Goal: Task Accomplishment & Management: Manage account settings

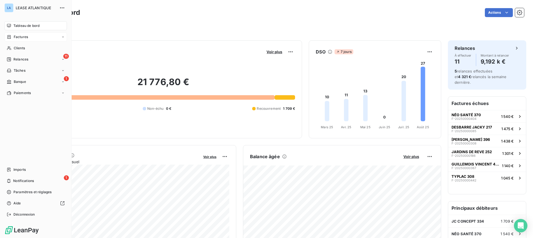
click at [24, 38] on span "Factures" at bounding box center [21, 36] width 14 height 5
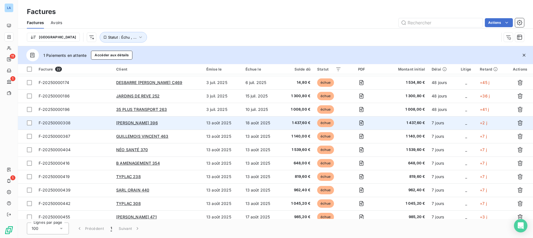
scroll to position [143, 0]
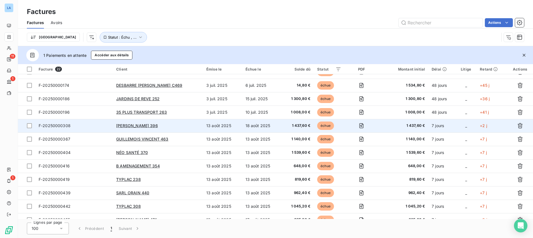
click at [56, 126] on span "F-20250000308" at bounding box center [55, 125] width 32 height 5
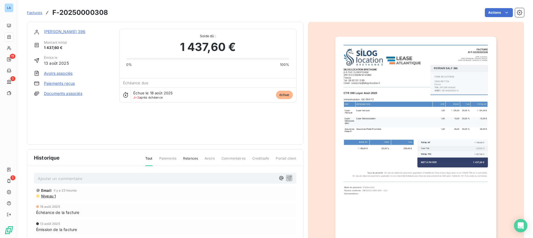
click at [57, 84] on link "Paiements reçus" at bounding box center [59, 84] width 31 height 6
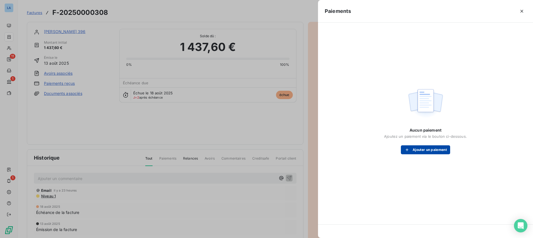
click at [427, 152] on button "Ajouter un paiement" at bounding box center [425, 149] width 49 height 9
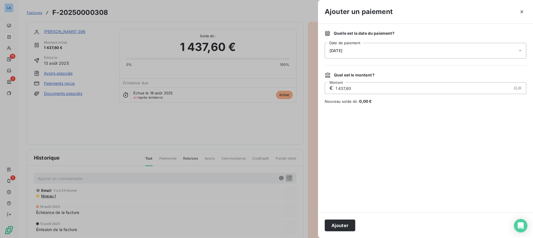
drag, startPoint x: 386, startPoint y: 90, endPoint x: 328, endPoint y: 86, distance: 58.1
click at [328, 86] on div "€ 1 437,60 EUR Montant" at bounding box center [426, 88] width 202 height 12
type input "687,20"
click at [339, 224] on button "Ajouter" at bounding box center [340, 226] width 31 height 12
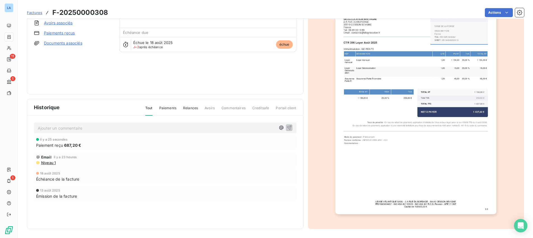
scroll to position [41, 0]
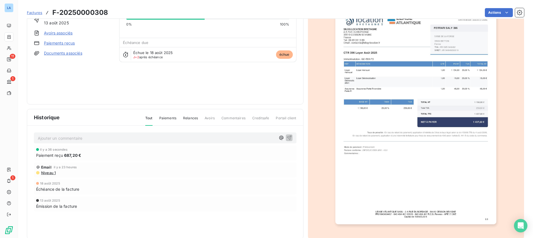
click at [64, 44] on link "Paiements reçus" at bounding box center [59, 43] width 31 height 6
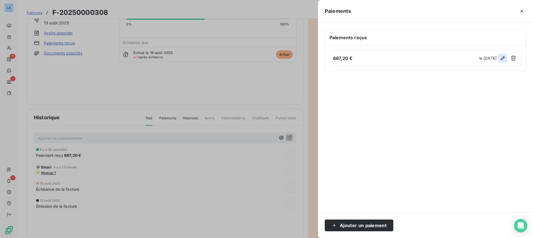
click at [502, 59] on icon "button" at bounding box center [503, 58] width 6 height 6
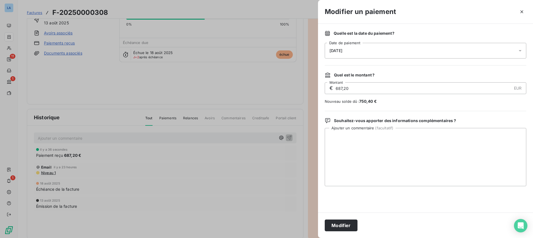
click at [520, 51] on icon at bounding box center [520, 50] width 3 height 1
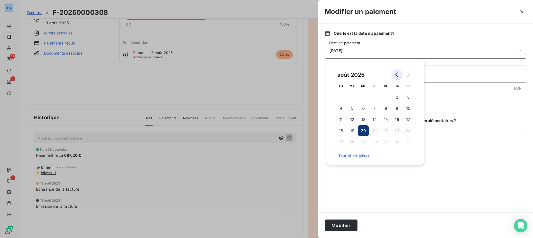
click at [395, 73] on icon "Go to previous month" at bounding box center [397, 75] width 4 height 4
click at [354, 128] on button "20" at bounding box center [352, 130] width 11 height 11
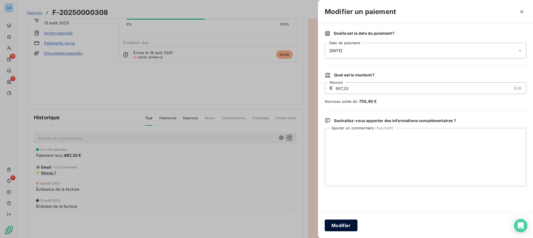
click at [337, 225] on button "Modifier" at bounding box center [341, 226] width 33 height 12
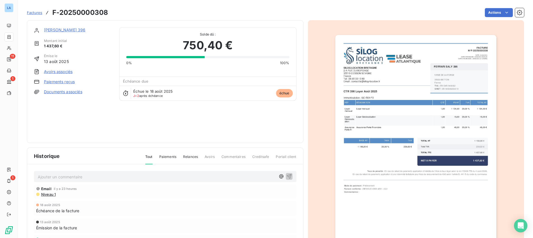
scroll to position [0, 0]
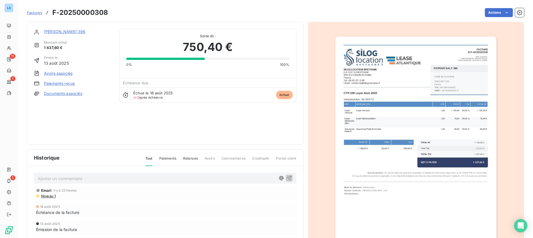
click at [62, 81] on link "Paiements reçus" at bounding box center [59, 84] width 31 height 6
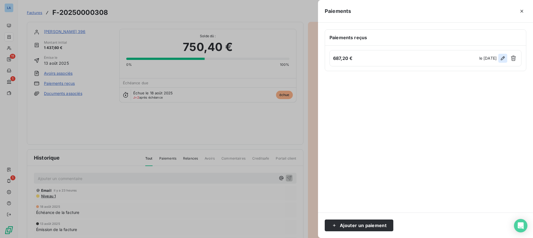
click at [504, 58] on icon "button" at bounding box center [503, 58] width 6 height 6
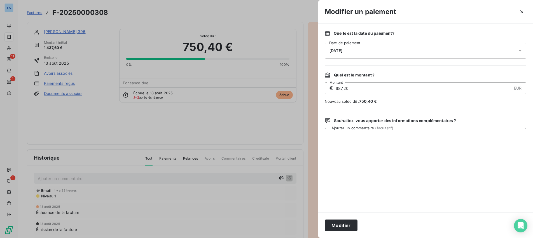
click at [343, 136] on textarea "Ajouter un commentaire ( facultatif )" at bounding box center [426, 157] width 202 height 58
type textarea "par chèque de 5000 € déposé le [DATE]"
click at [340, 226] on button "Modifier" at bounding box center [341, 226] width 33 height 12
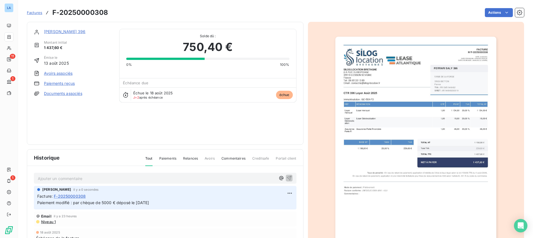
click at [36, 12] on span "Factures" at bounding box center [34, 12] width 15 height 4
